Goal: Task Accomplishment & Management: Complete application form

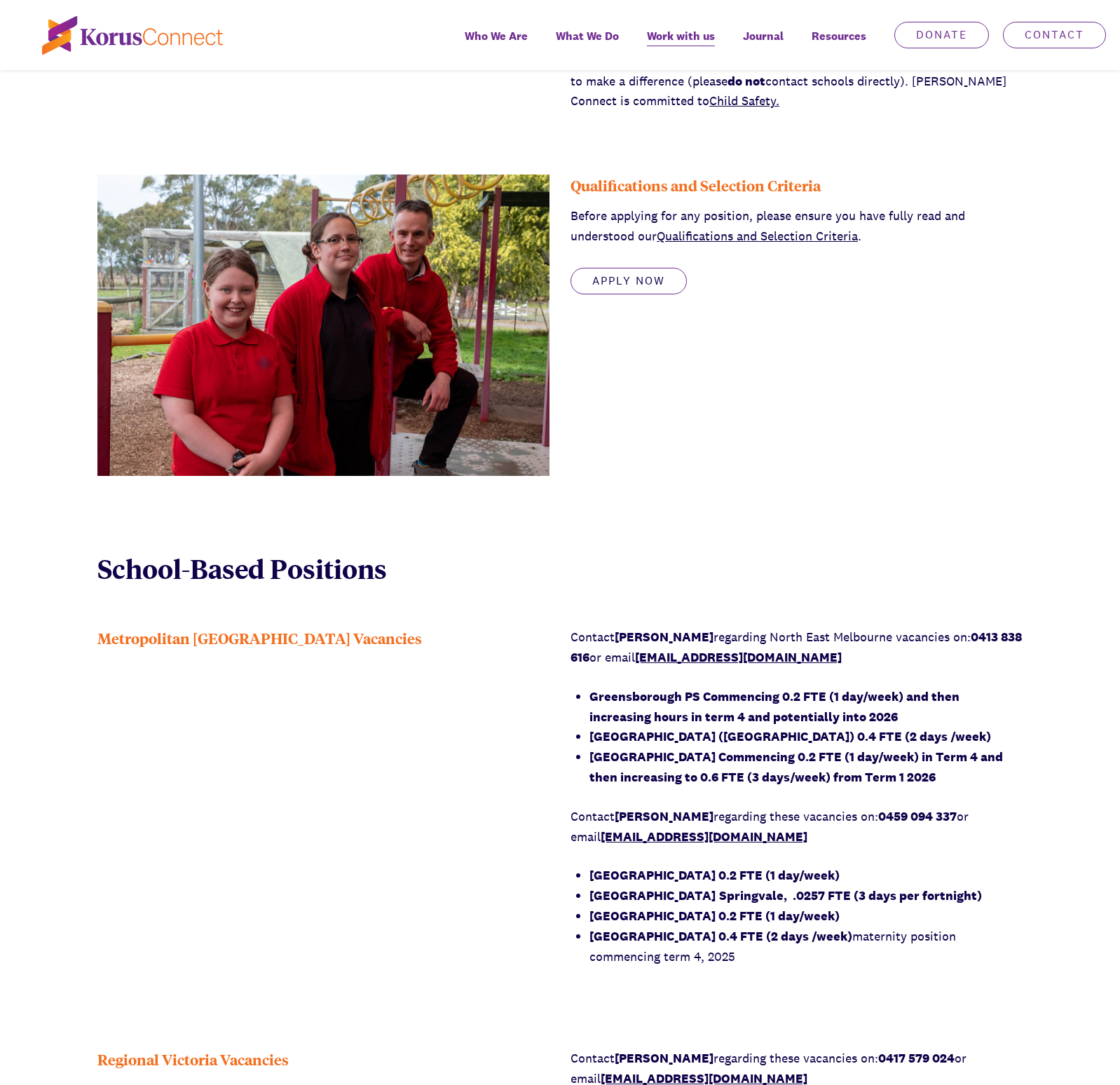
scroll to position [345, 0]
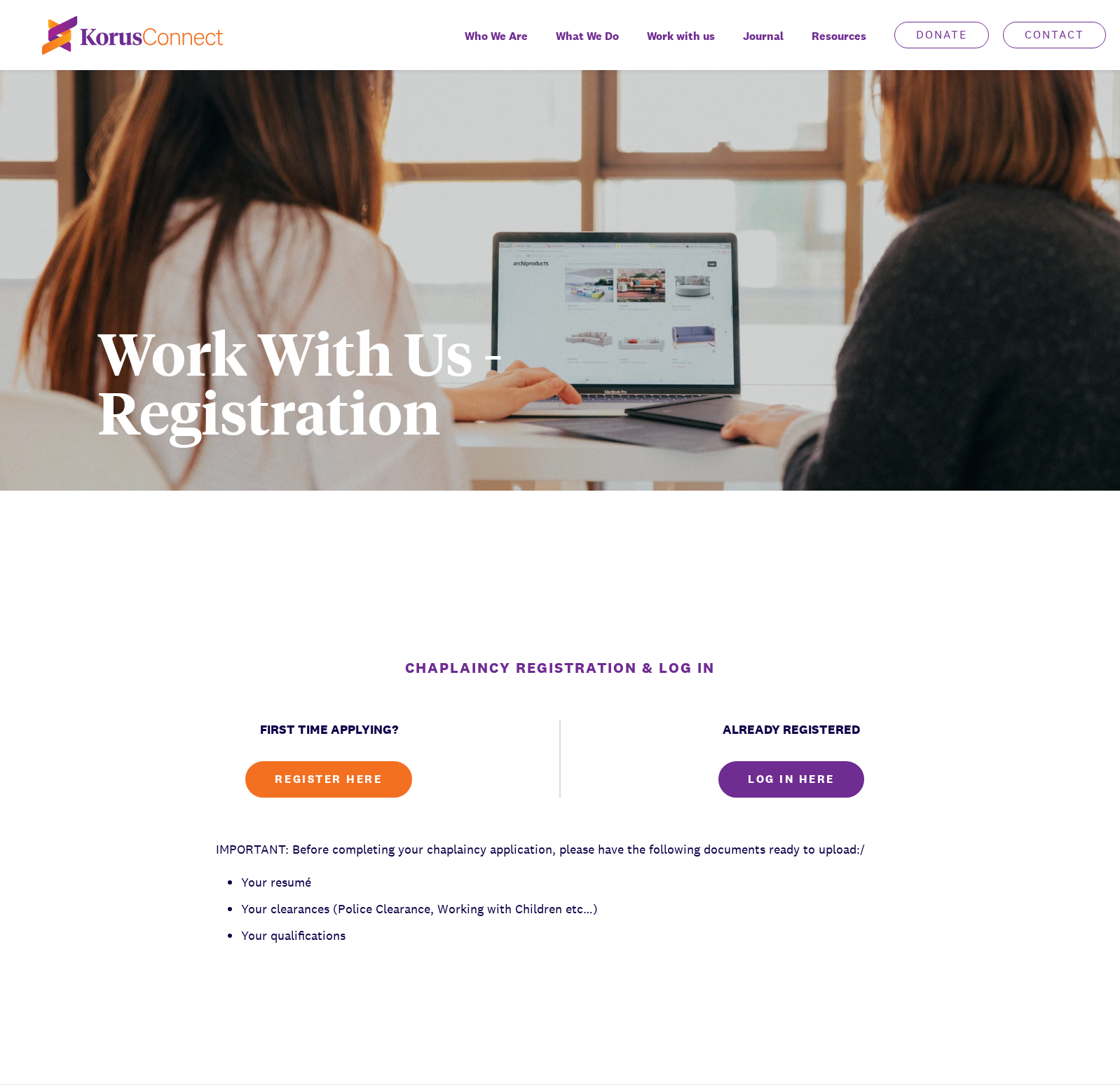
click at [930, 905] on div "CHAPLAINCY REGISTRATION & LOG IN FIRST TIME APPLYING? REGISTER HERE ALREADY REG…" at bounding box center [560, 808] width 1120 height 301
click at [617, 404] on h1 "Work With Us - Registration" at bounding box center [442, 381] width 689 height 118
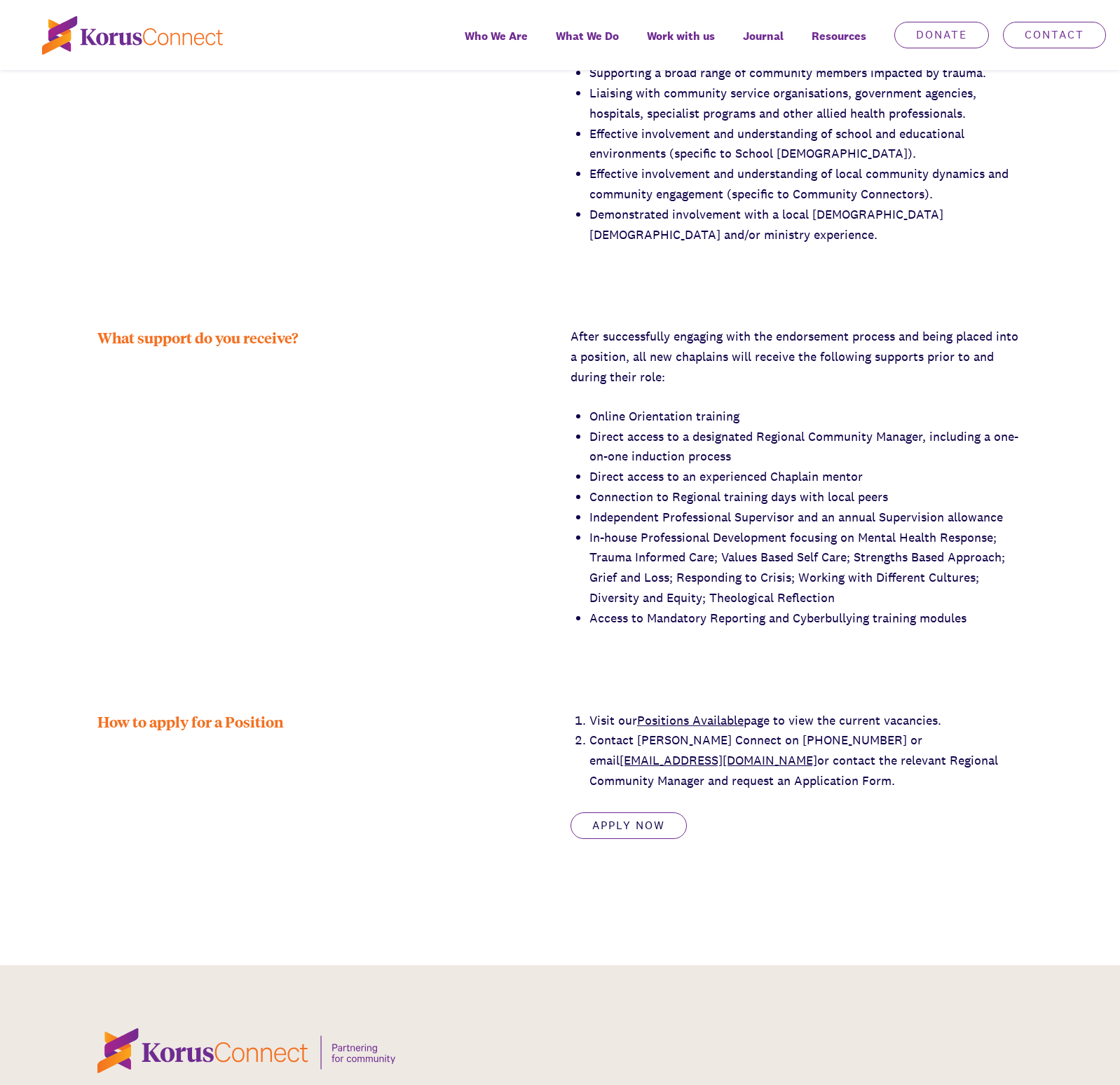
scroll to position [1894, 0]
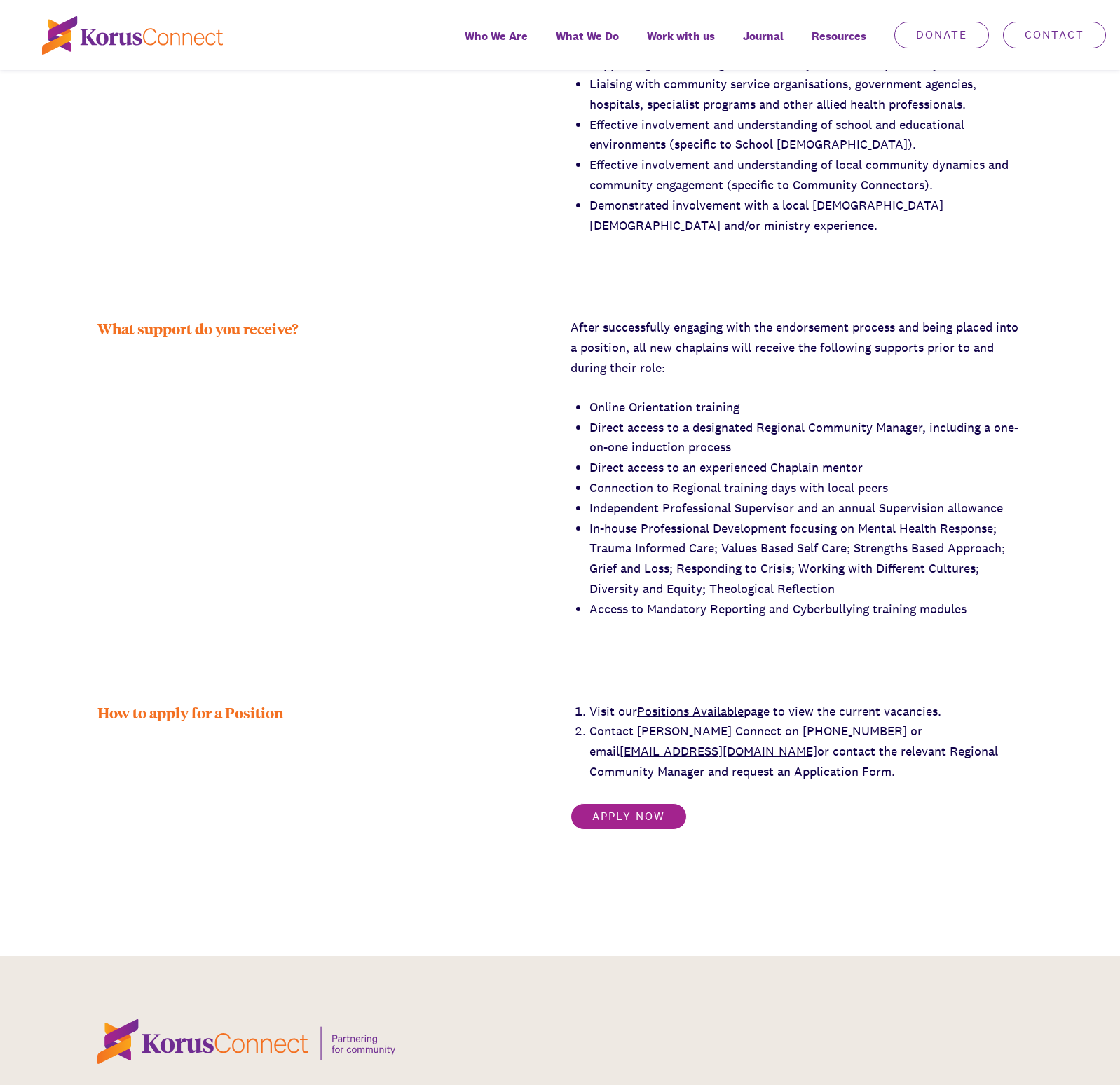
click at [612, 804] on link "Apply now" at bounding box center [629, 817] width 116 height 27
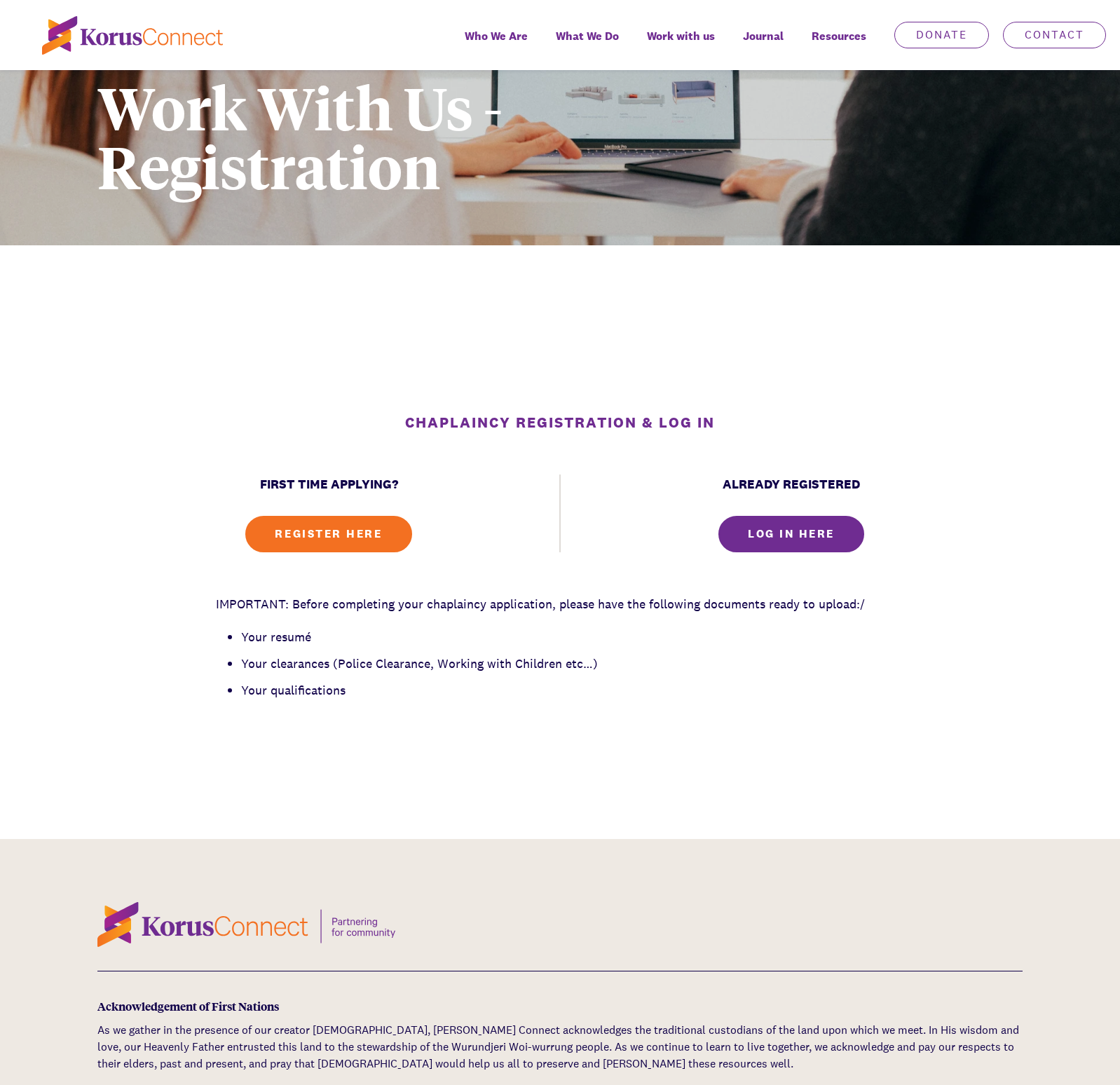
scroll to position [255, 0]
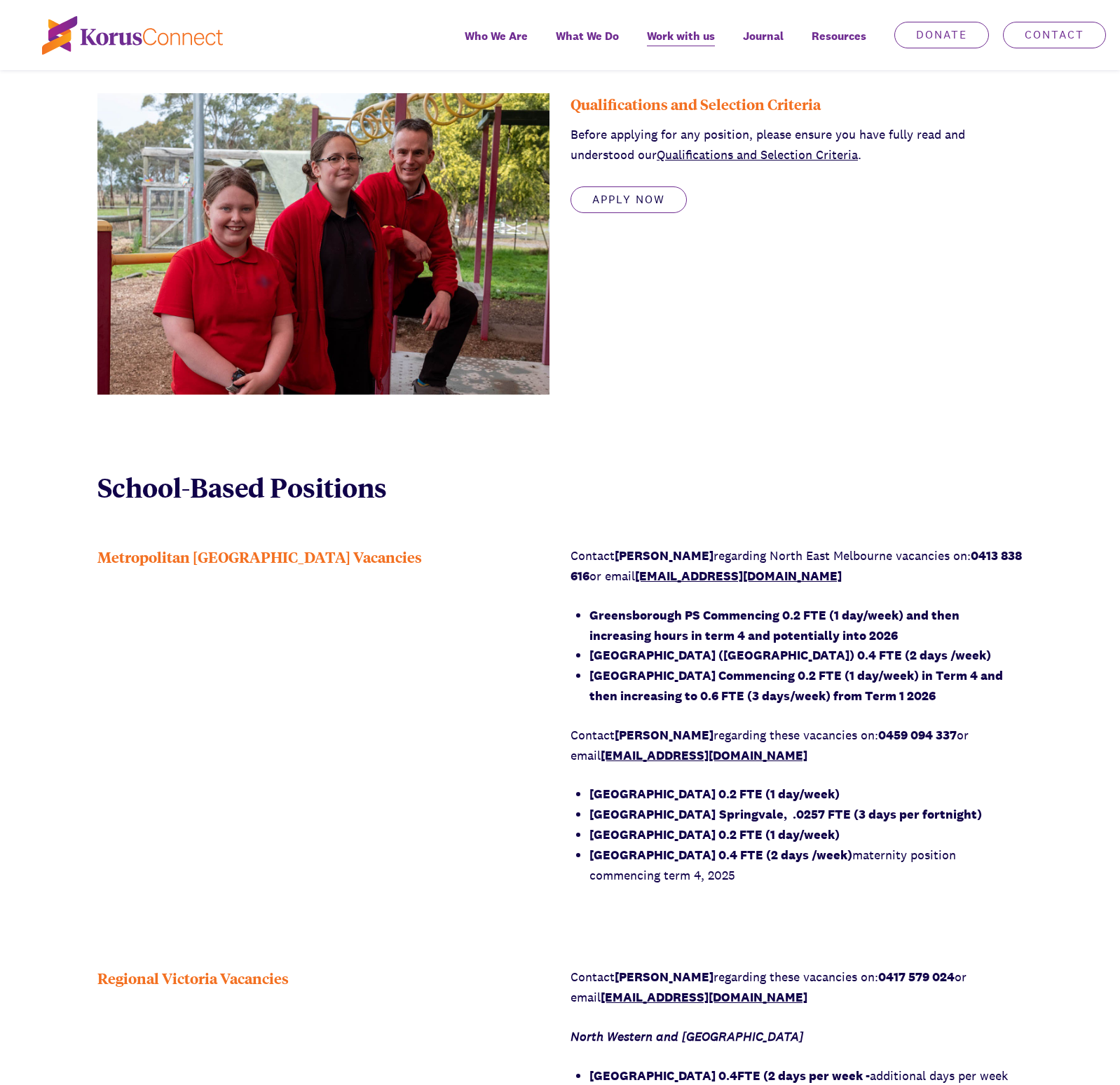
scroll to position [636, 0]
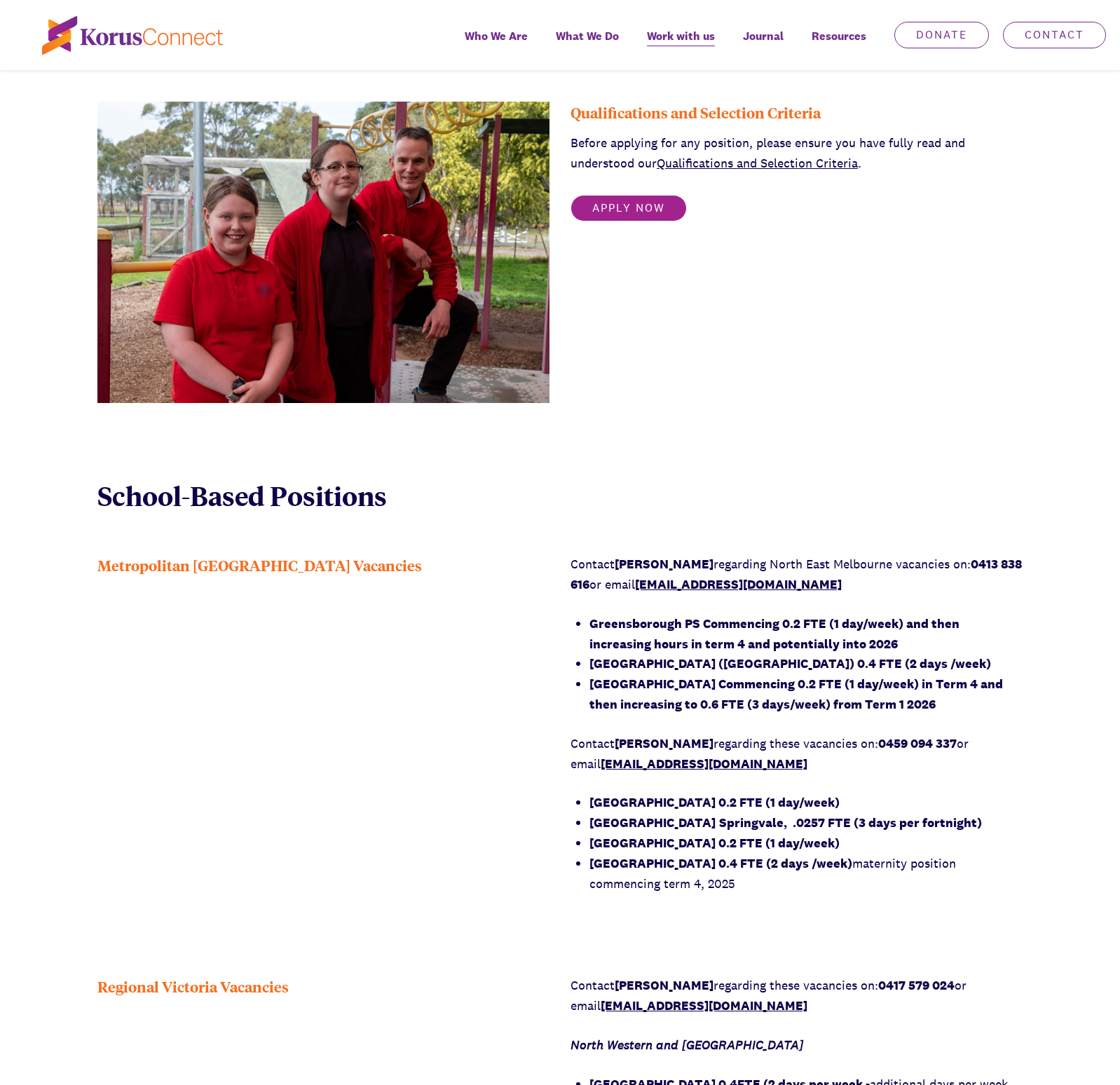
click at [647, 212] on link "Apply Now" at bounding box center [629, 208] width 116 height 27
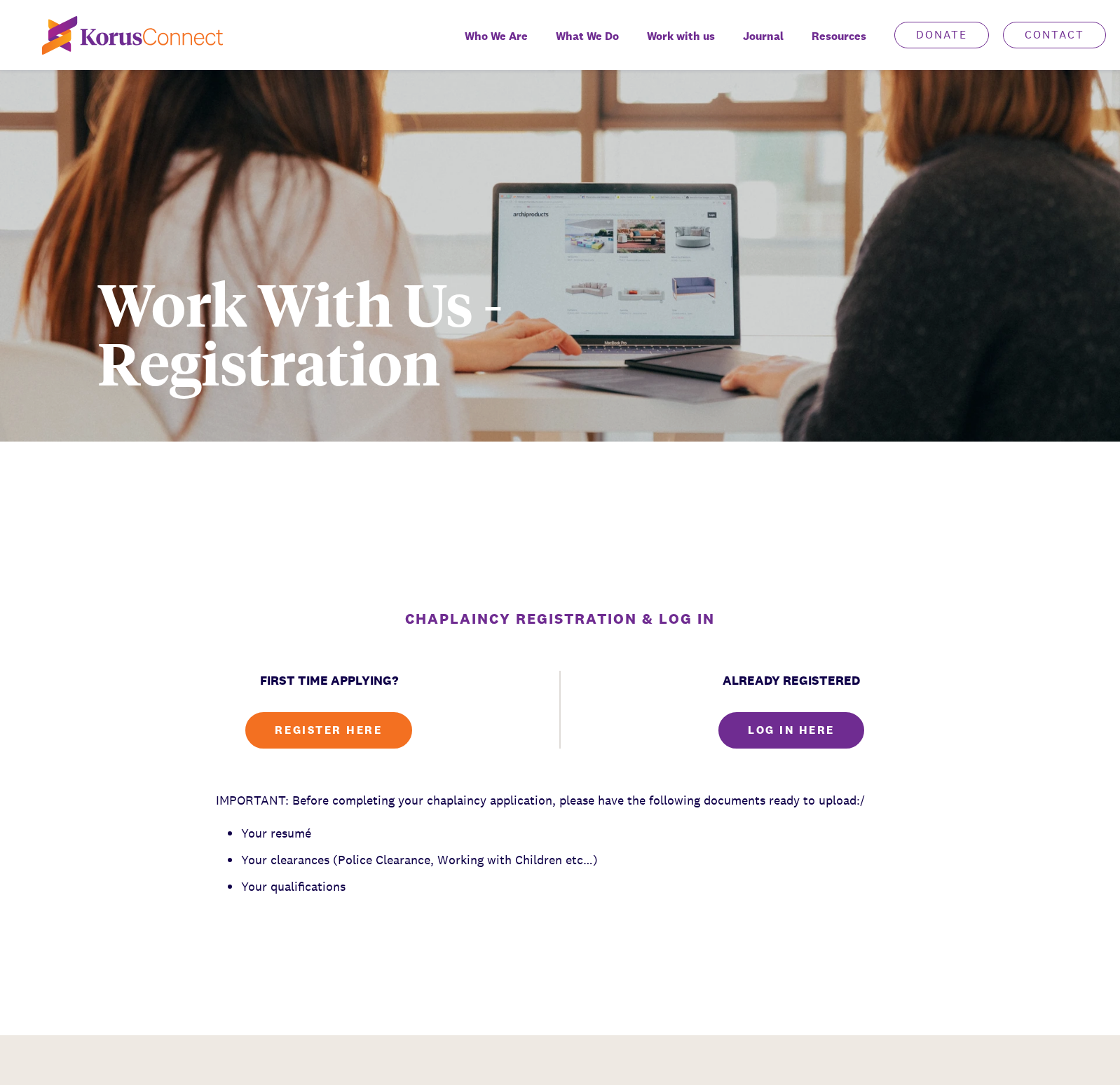
scroll to position [322, 0]
